Goal: Check status: Check status

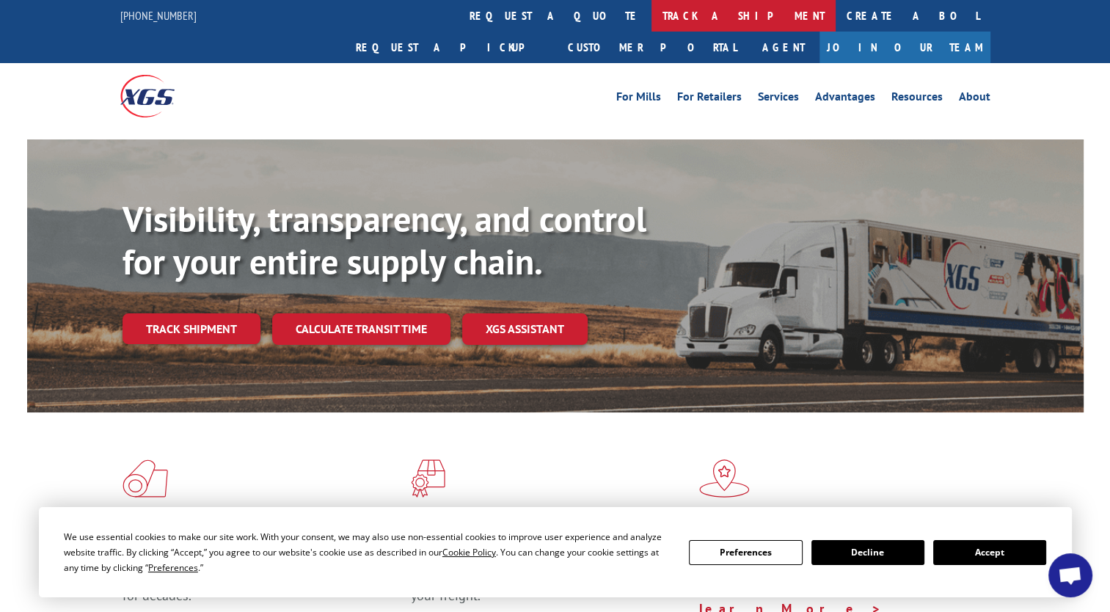
click at [651, 22] on link "track a shipment" at bounding box center [743, 16] width 184 height 32
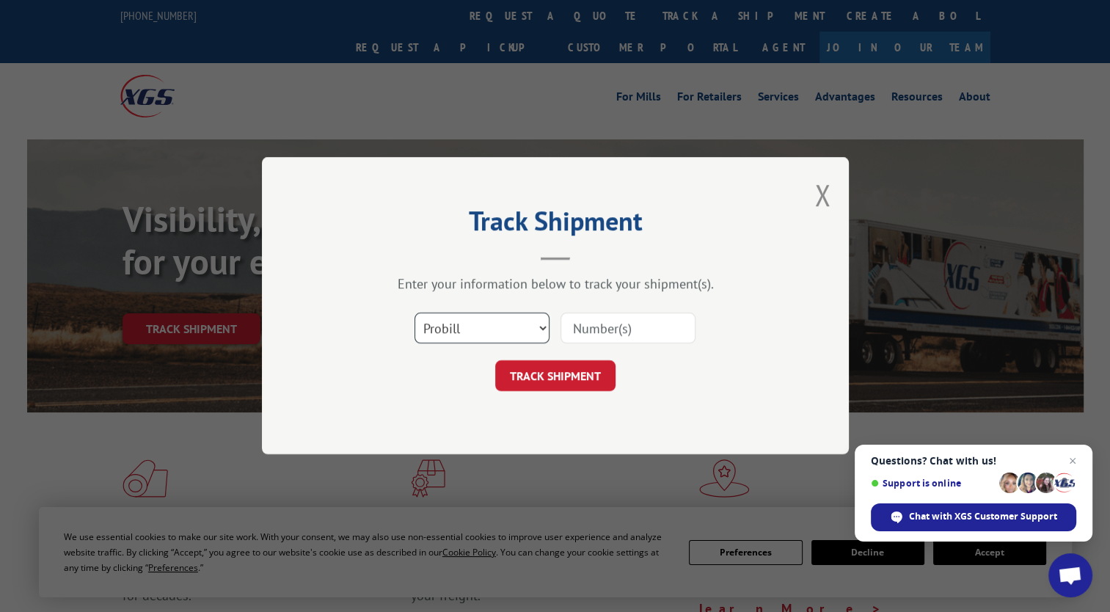
click at [532, 326] on select "Select category... Probill BOL PO" at bounding box center [481, 328] width 135 height 31
select select "bol"
click at [414, 313] on select "Select category... Probill BOL PO" at bounding box center [481, 328] width 135 height 31
click at [605, 326] on input at bounding box center [627, 328] width 135 height 31
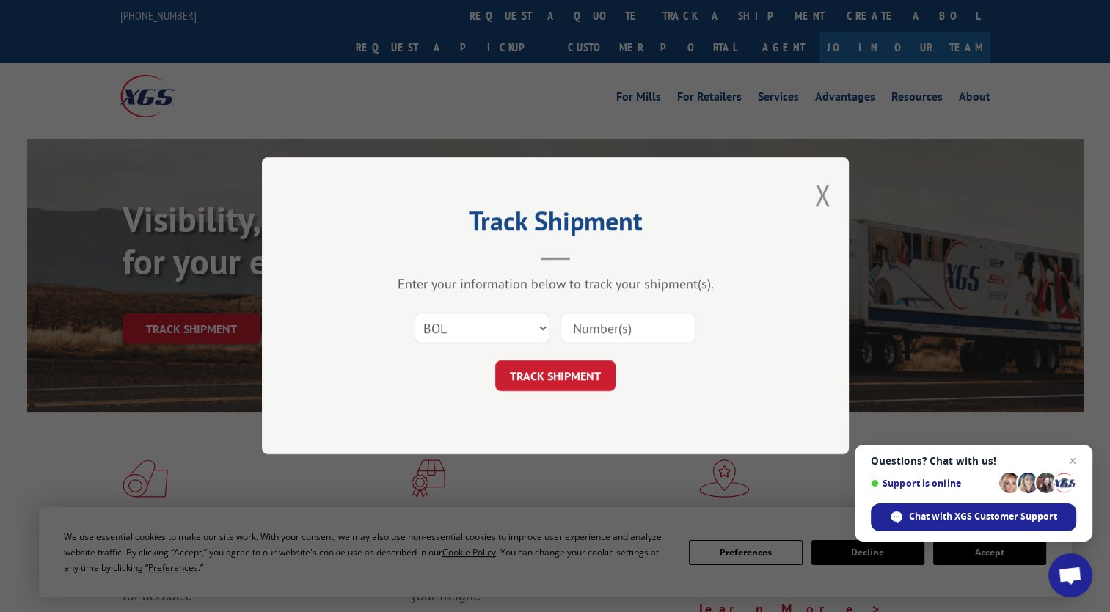
paste input "5161371"
type input "5161371"
click at [569, 386] on button "TRACK SHIPMENT" at bounding box center [555, 376] width 120 height 31
